Goal: Obtain resource: Download file/media

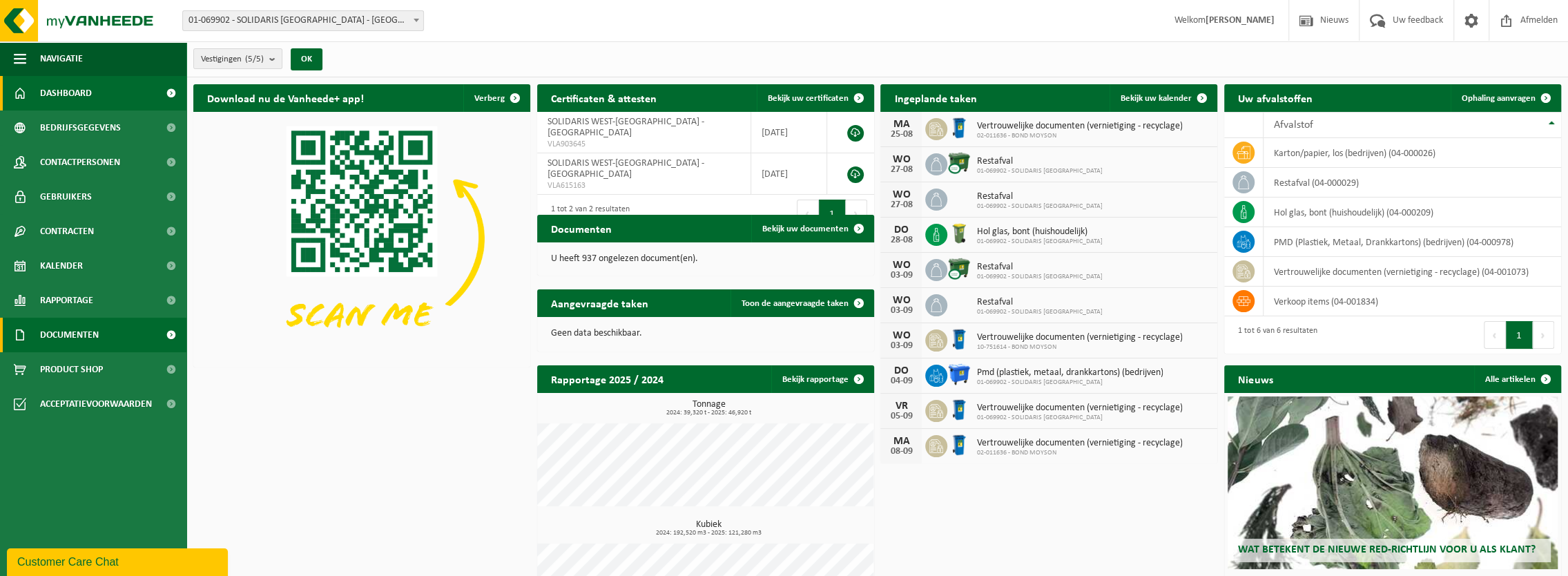
click at [81, 331] on span "Documenten" at bounding box center [69, 335] width 59 height 34
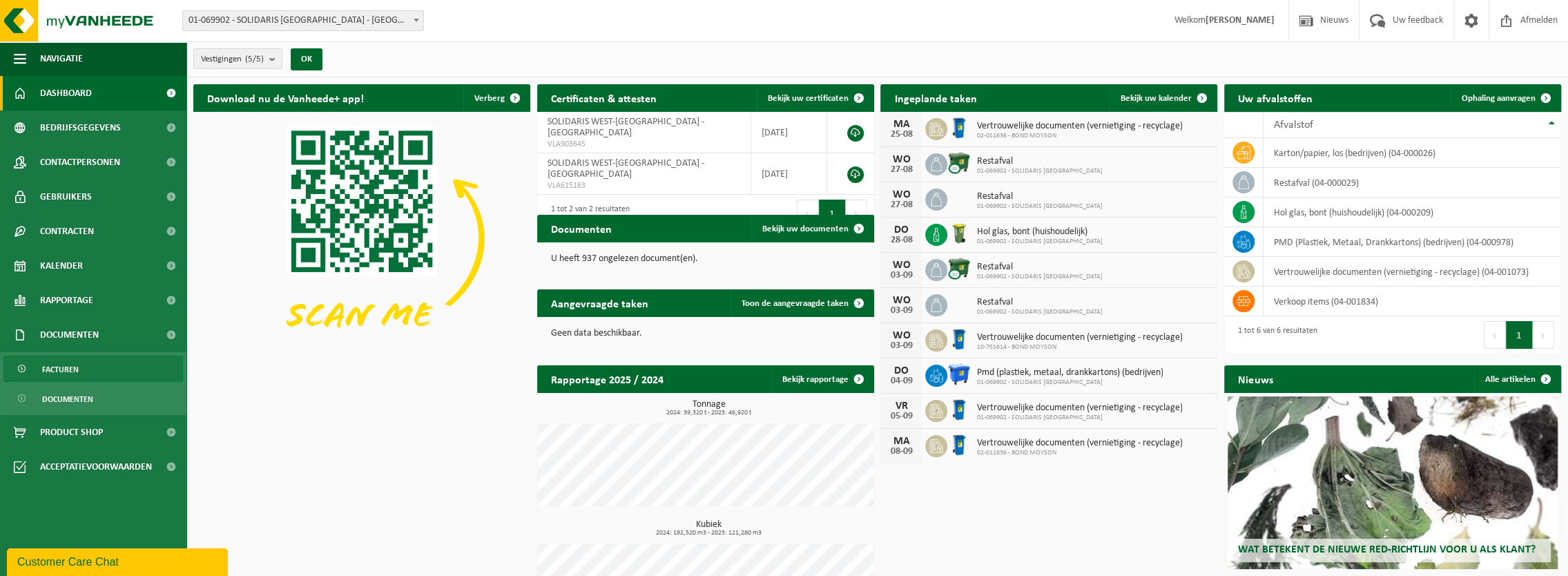
click at [65, 369] on span "Facturen" at bounding box center [60, 369] width 36 height 26
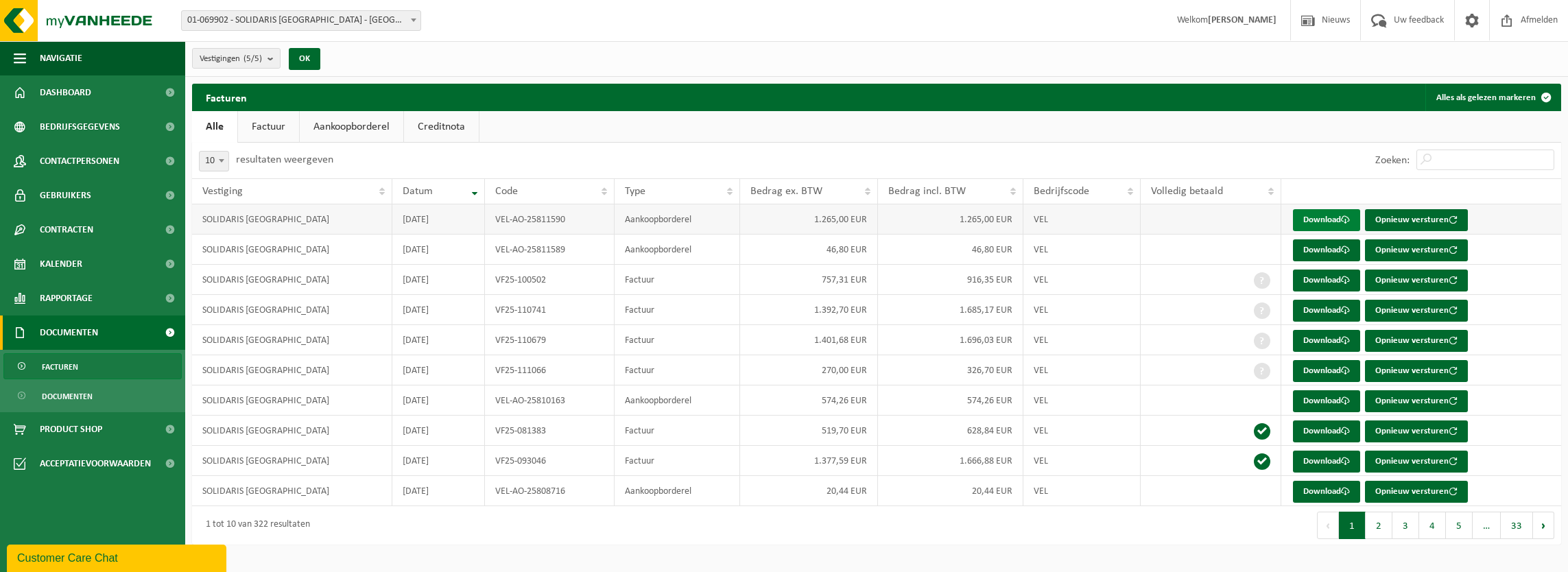
click at [1309, 217] on link "Download" at bounding box center [1326, 220] width 67 height 22
click at [1373, 527] on button "2" at bounding box center [1378, 525] width 27 height 27
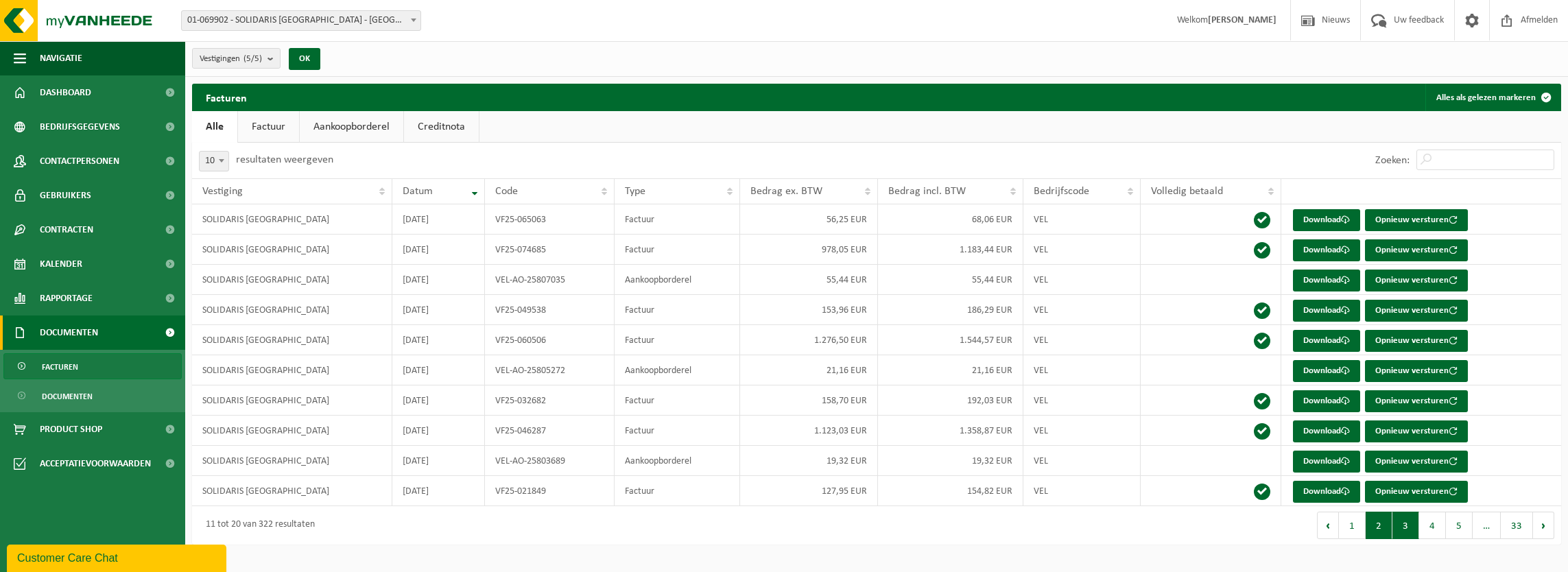
click at [1407, 524] on button "3" at bounding box center [1405, 525] width 27 height 27
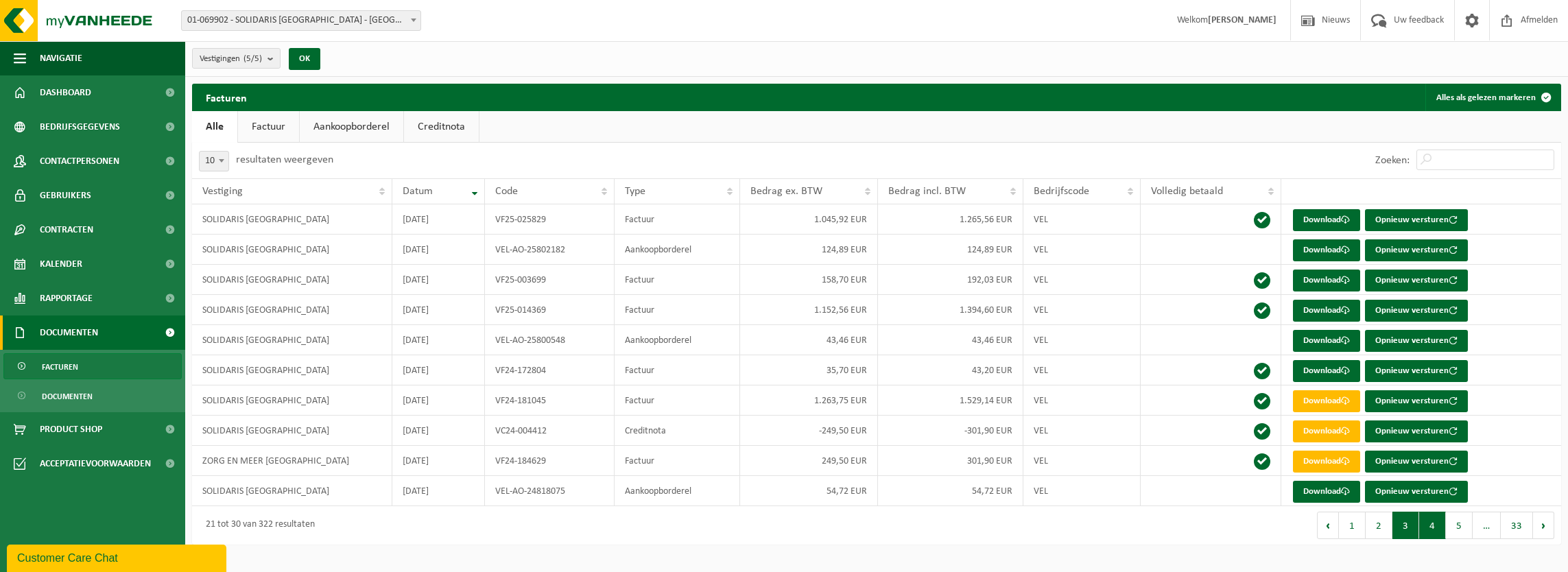
click at [1430, 521] on button "4" at bounding box center [1432, 525] width 27 height 27
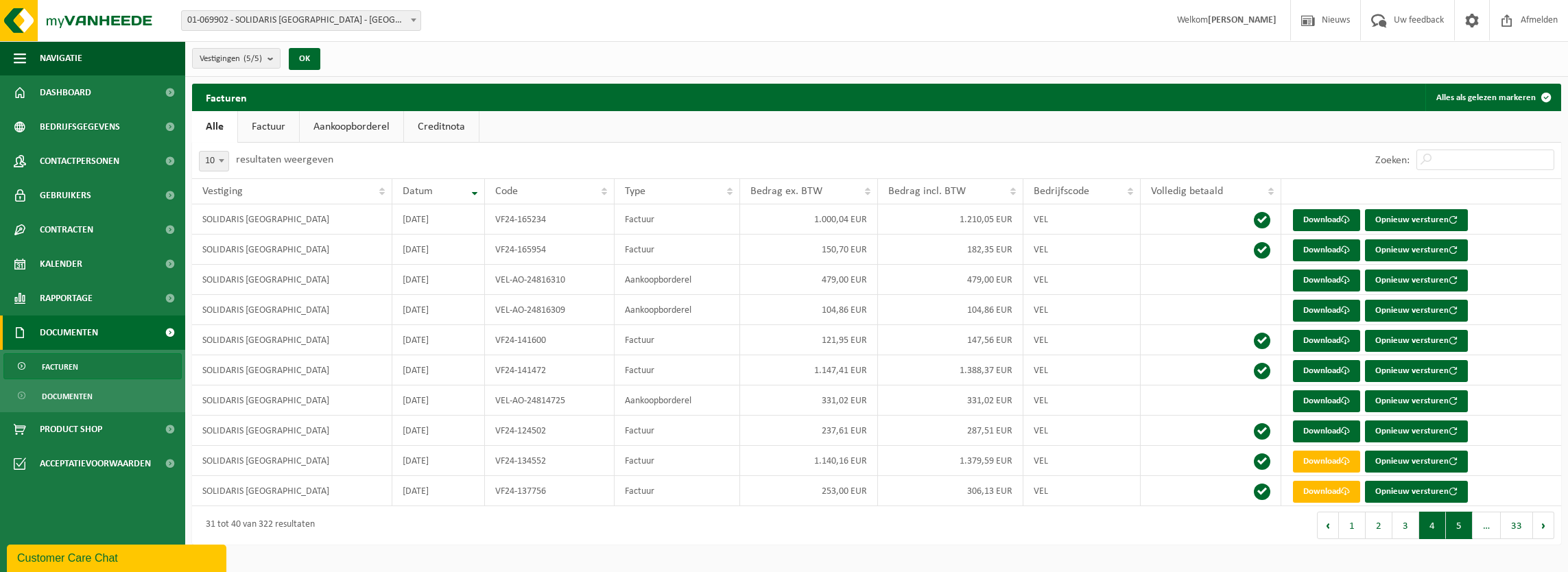
click at [1453, 528] on button "5" at bounding box center [1458, 525] width 27 height 27
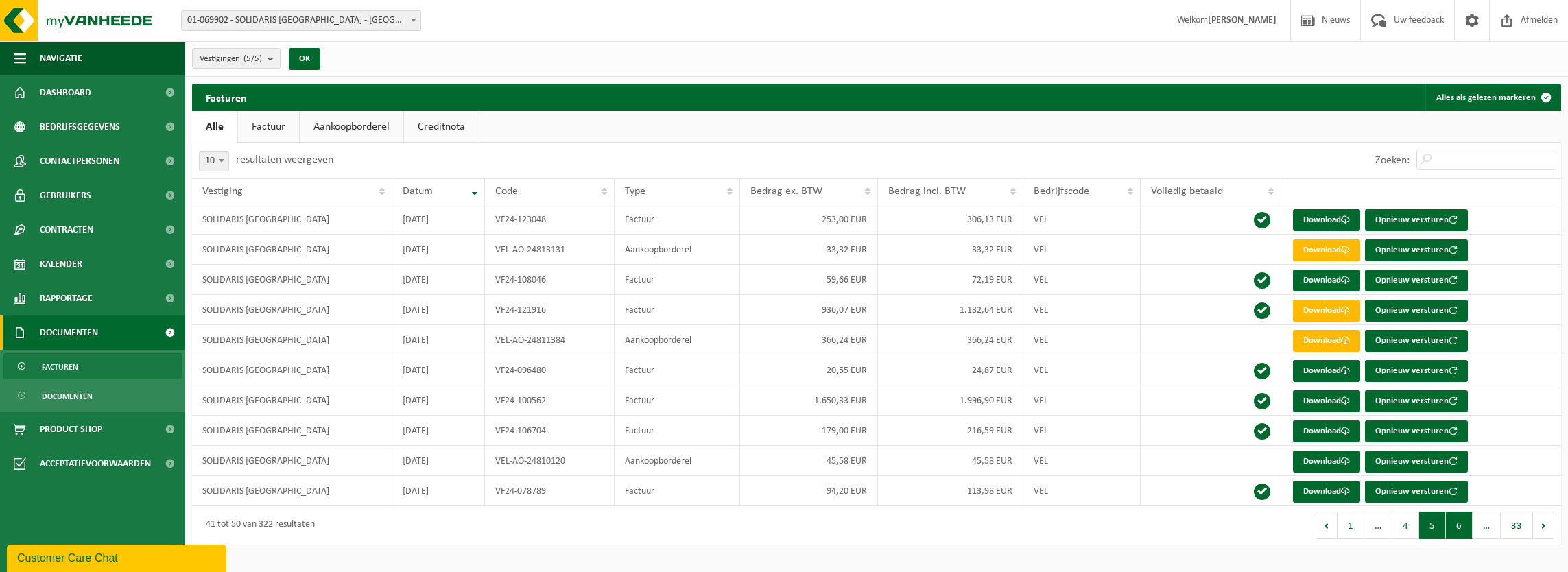
click at [1458, 532] on button "6" at bounding box center [1458, 525] width 27 height 27
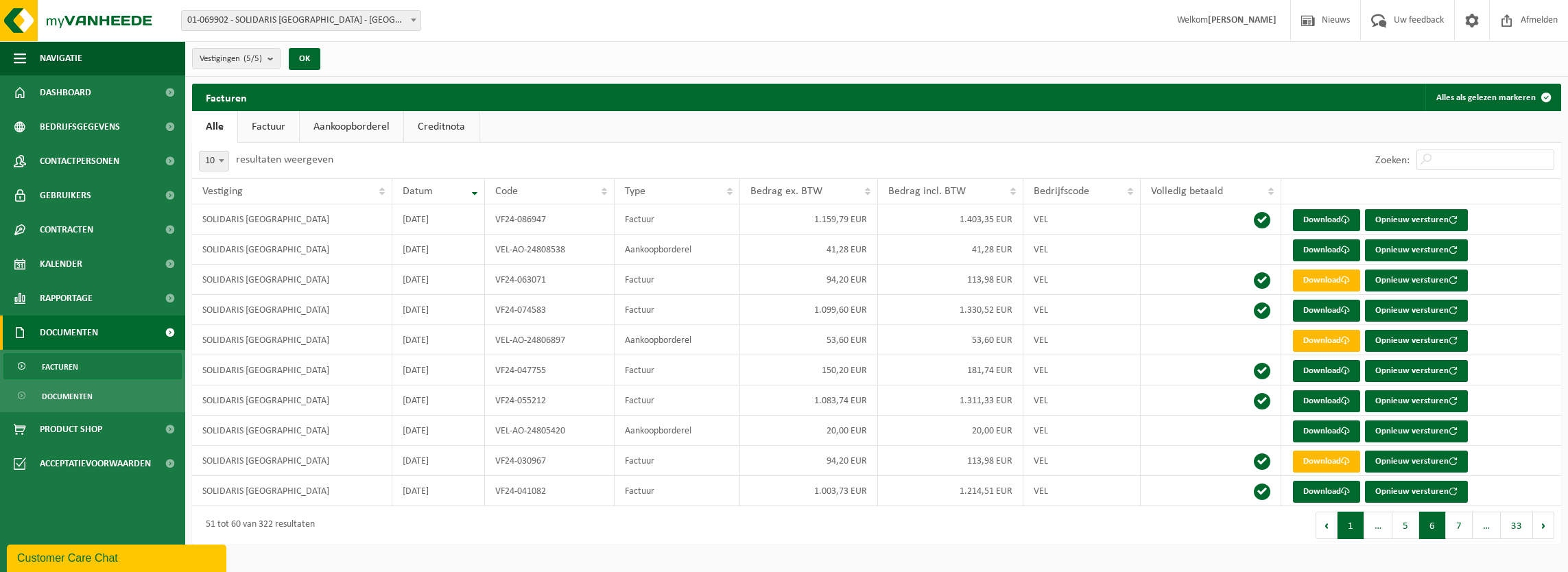
click at [1359, 523] on button "1" at bounding box center [1350, 525] width 27 height 27
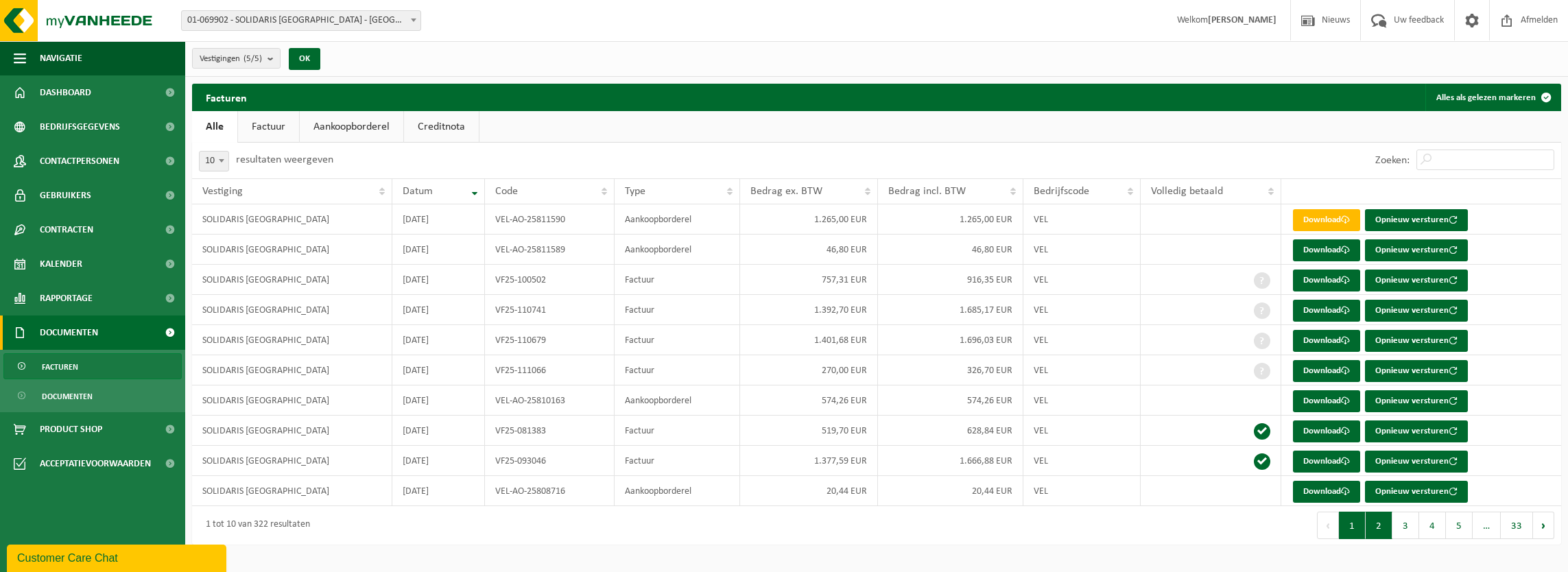
click at [1381, 526] on button "2" at bounding box center [1378, 525] width 27 height 27
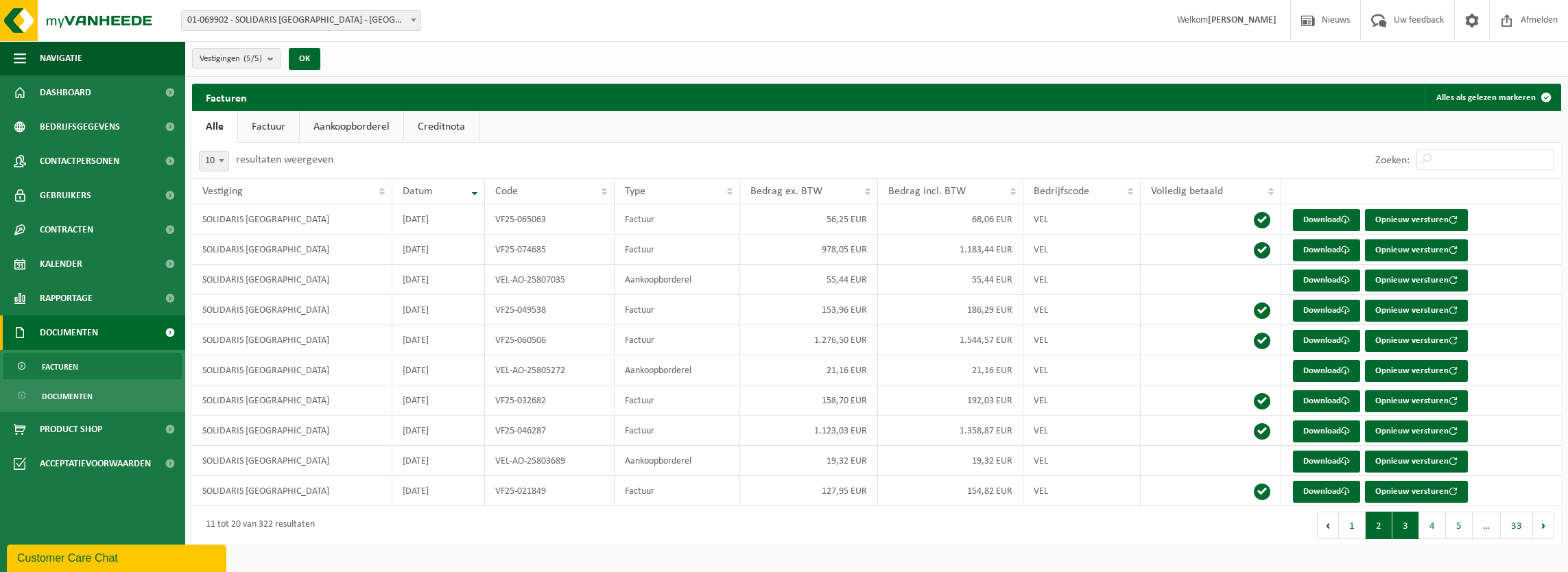
click at [1416, 528] on button "3" at bounding box center [1405, 525] width 27 height 27
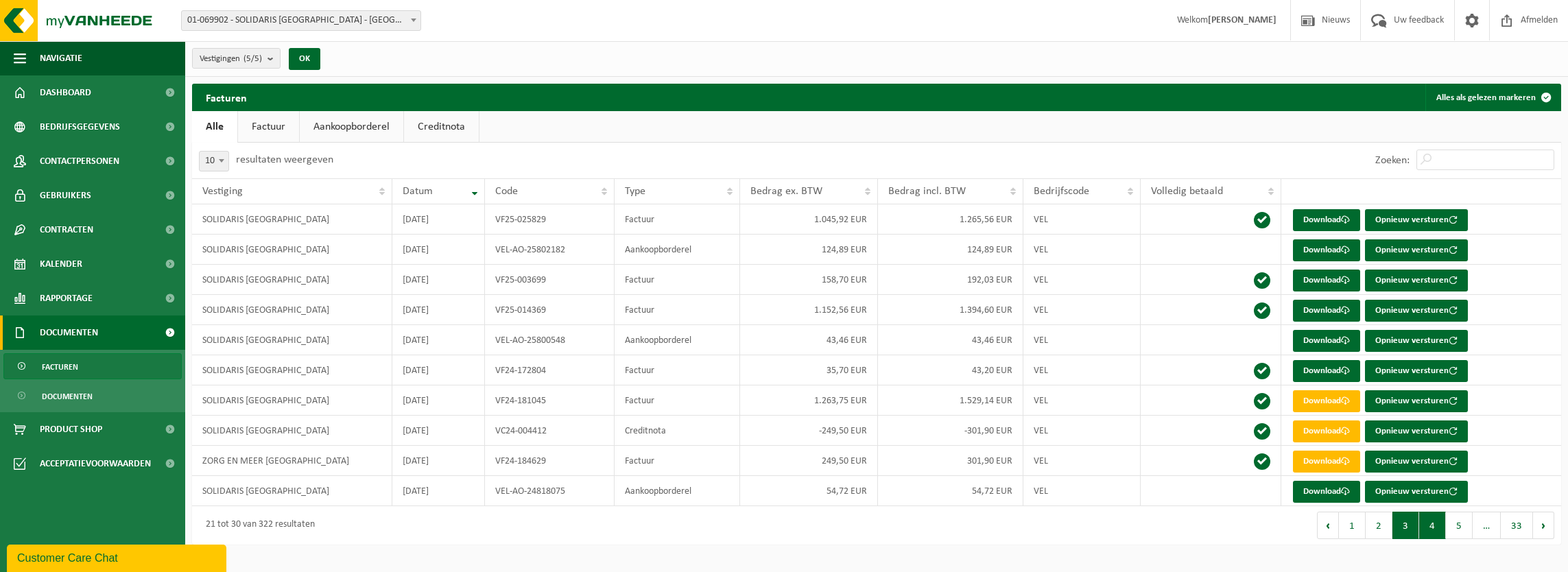
click at [1432, 525] on button "4" at bounding box center [1432, 525] width 27 height 27
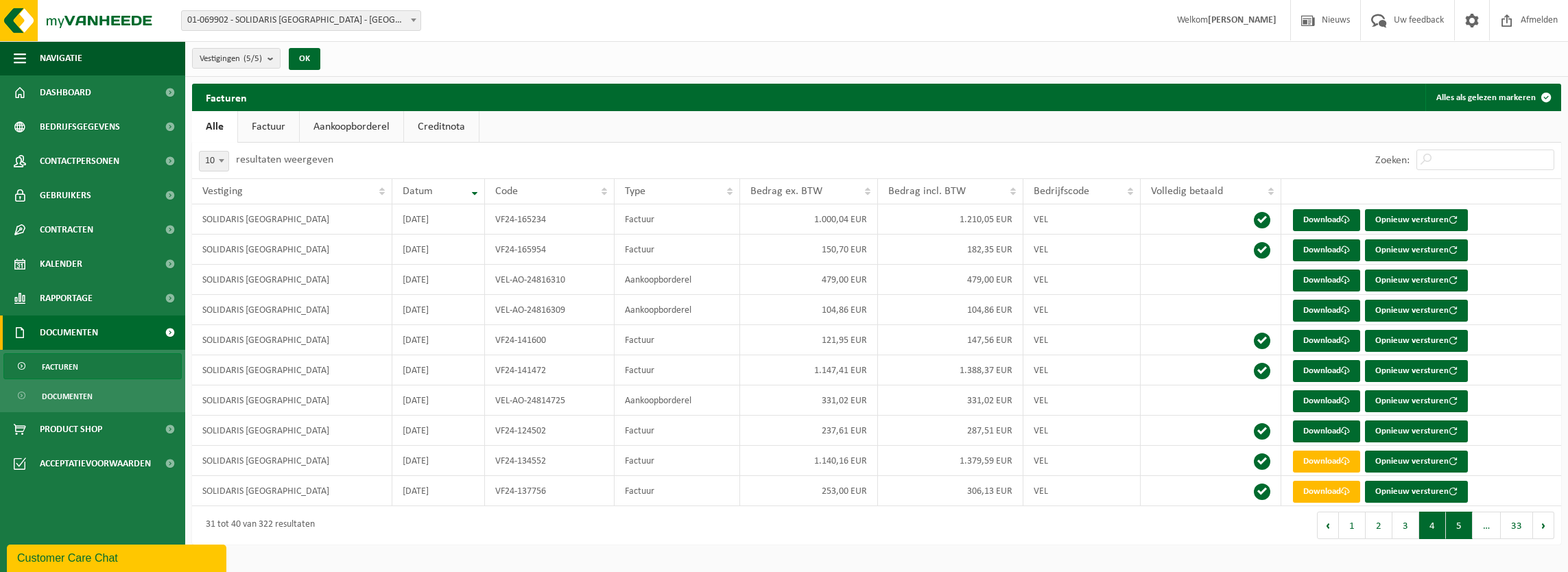
click at [1455, 520] on button "5" at bounding box center [1458, 525] width 27 height 27
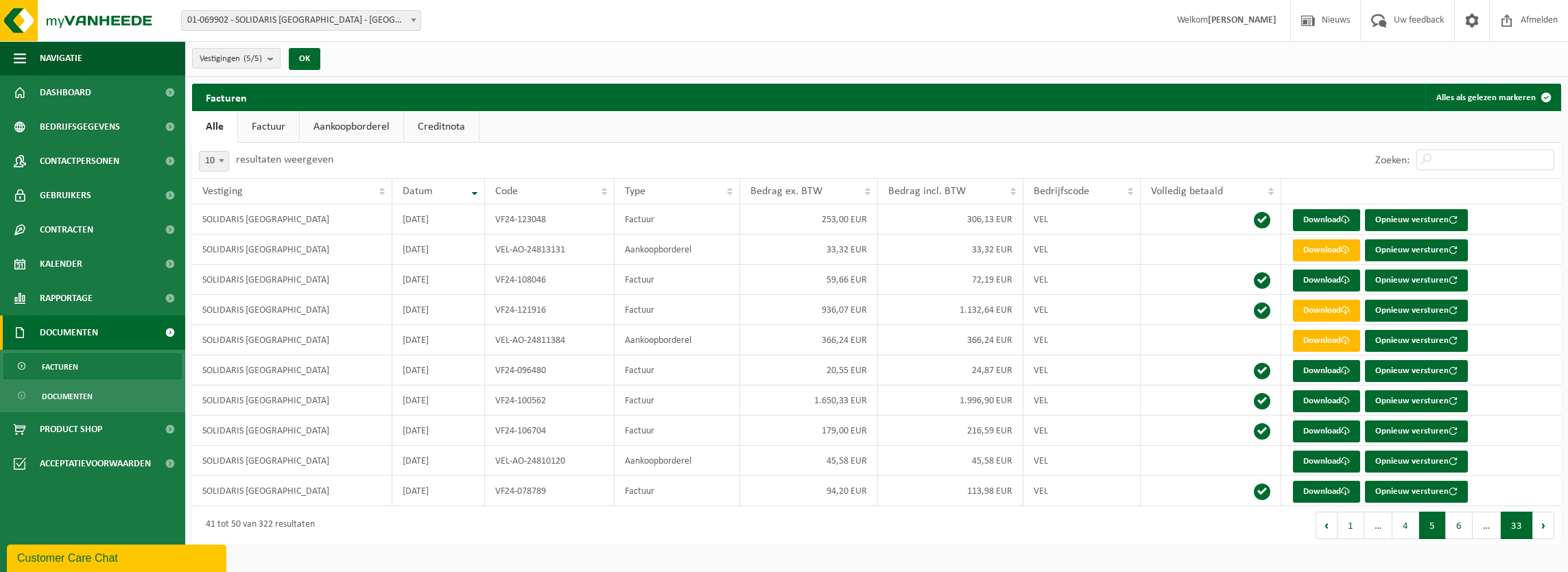
click at [1523, 522] on button "33" at bounding box center [1517, 525] width 33 height 27
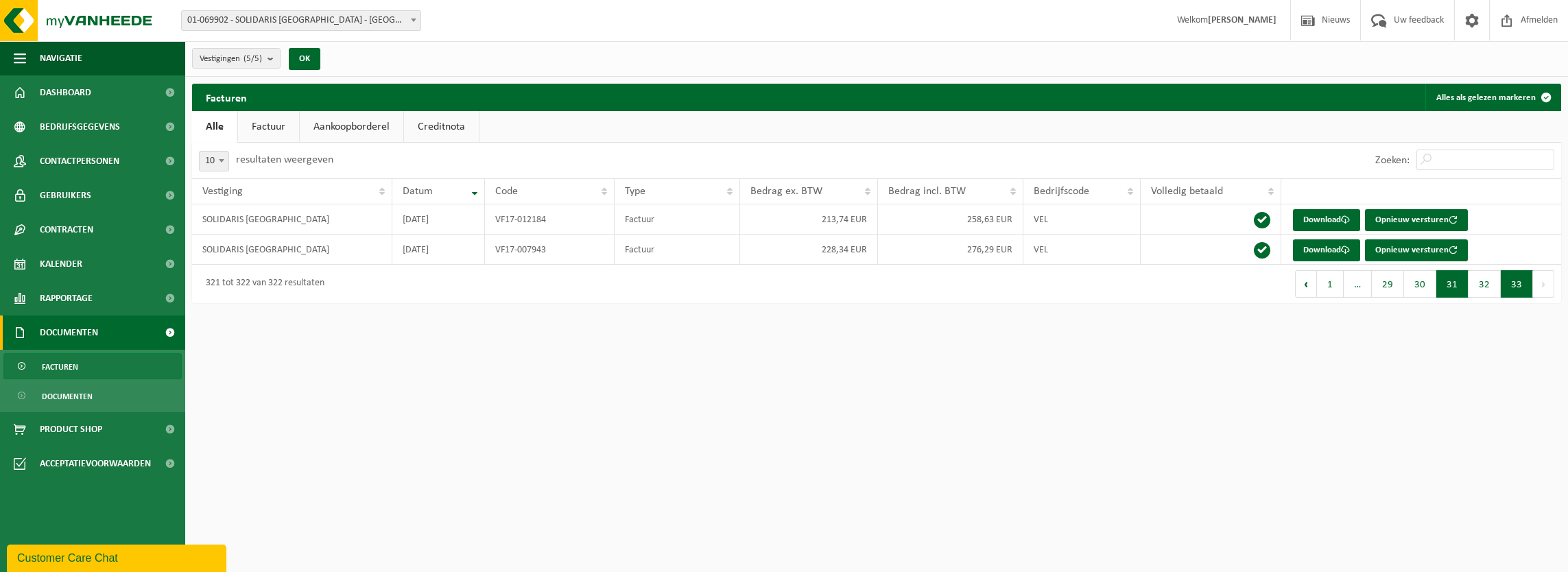
click at [1456, 289] on button "31" at bounding box center [1452, 284] width 33 height 27
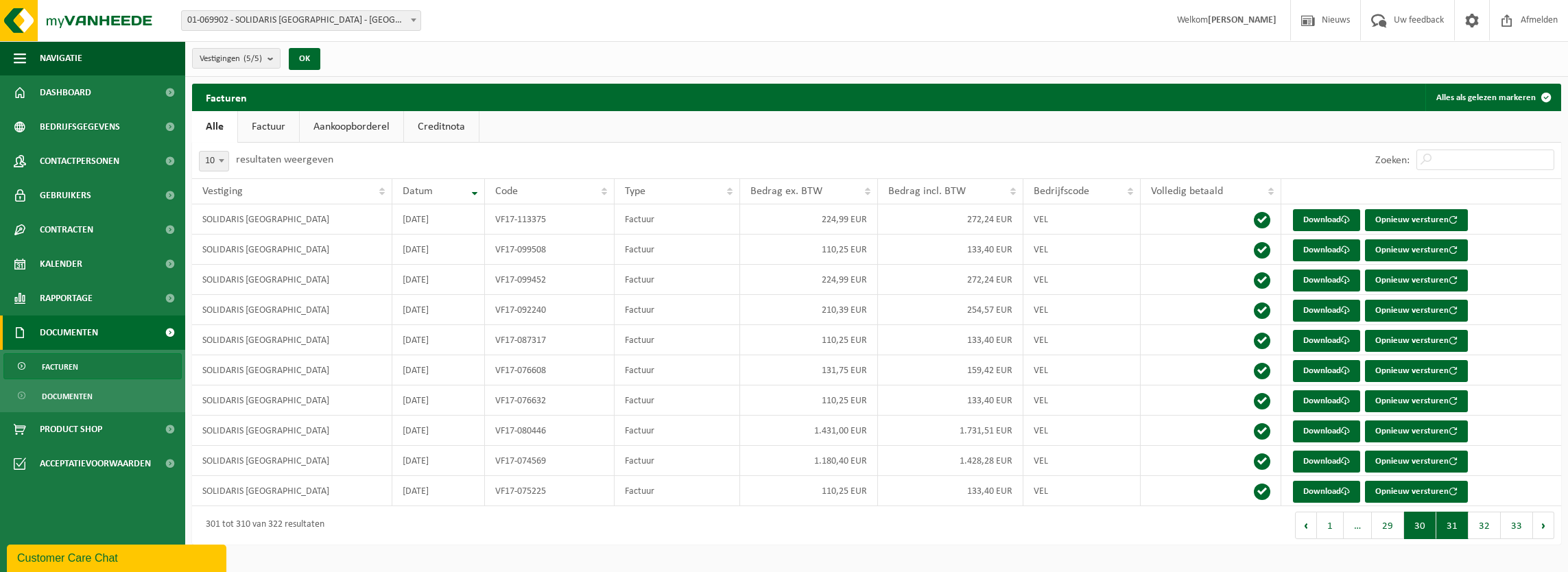
click at [1422, 525] on button "30" at bounding box center [1420, 525] width 33 height 27
click at [1309, 526] on button "Vorige" at bounding box center [1306, 525] width 22 height 27
click at [1309, 526] on button "Vorige" at bounding box center [1310, 525] width 22 height 27
click at [1313, 525] on button "Vorige" at bounding box center [1310, 525] width 22 height 27
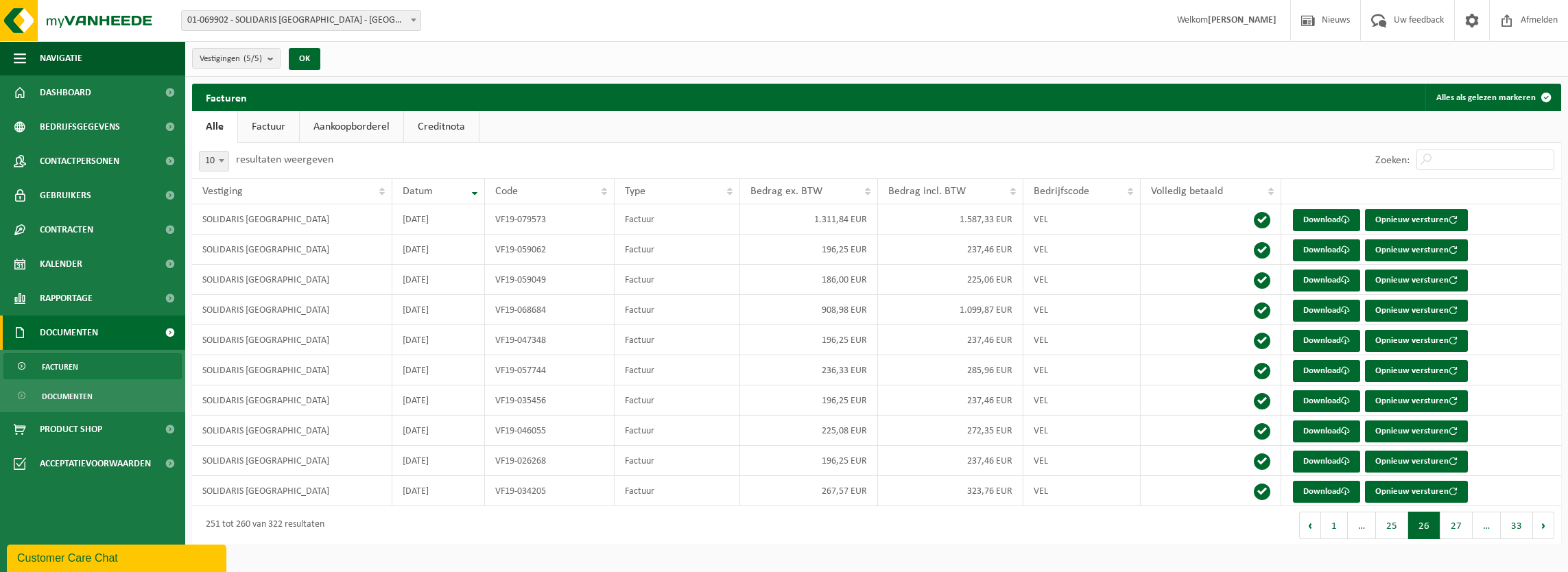
click at [1313, 525] on button "Vorige" at bounding box center [1310, 525] width 22 height 27
click at [1544, 521] on button "Volgende" at bounding box center [1543, 525] width 21 height 27
click at [78, 399] on span "Documenten" at bounding box center [67, 396] width 51 height 26
